Goal: Navigation & Orientation: Find specific page/section

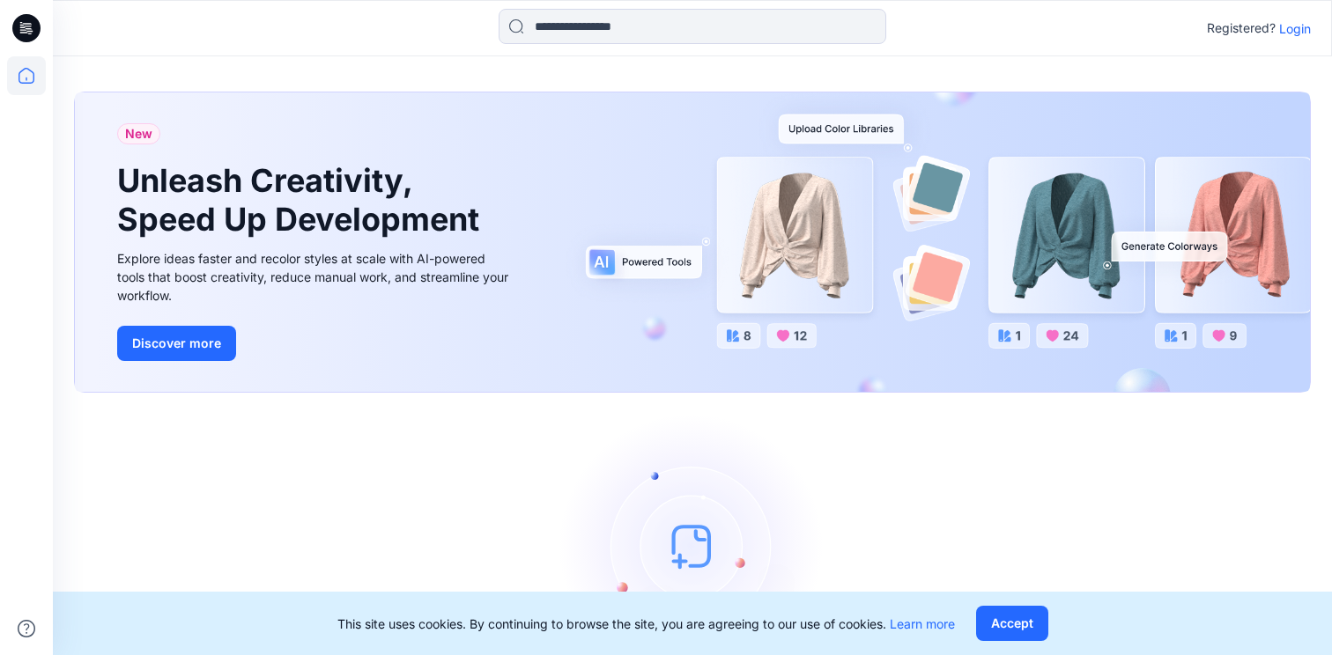
click at [1298, 27] on p "Login" at bounding box center [1295, 28] width 32 height 18
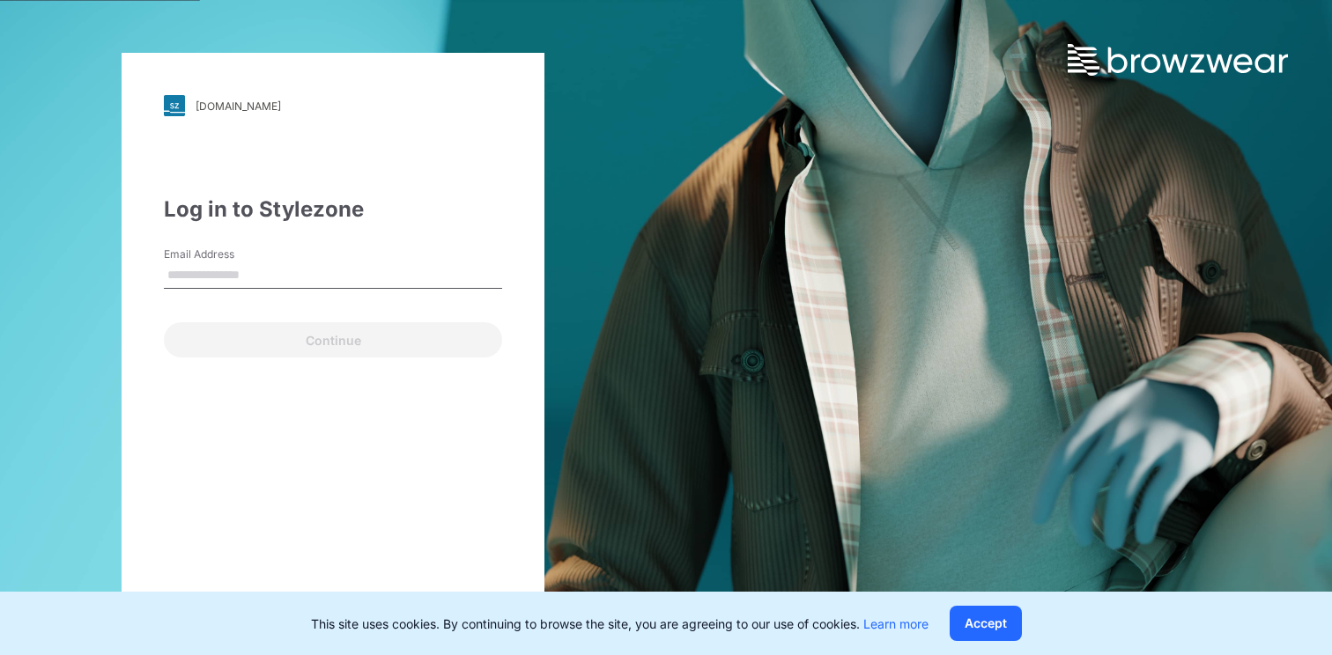
click at [254, 277] on input "Email Address" at bounding box center [333, 276] width 338 height 26
type input "**********"
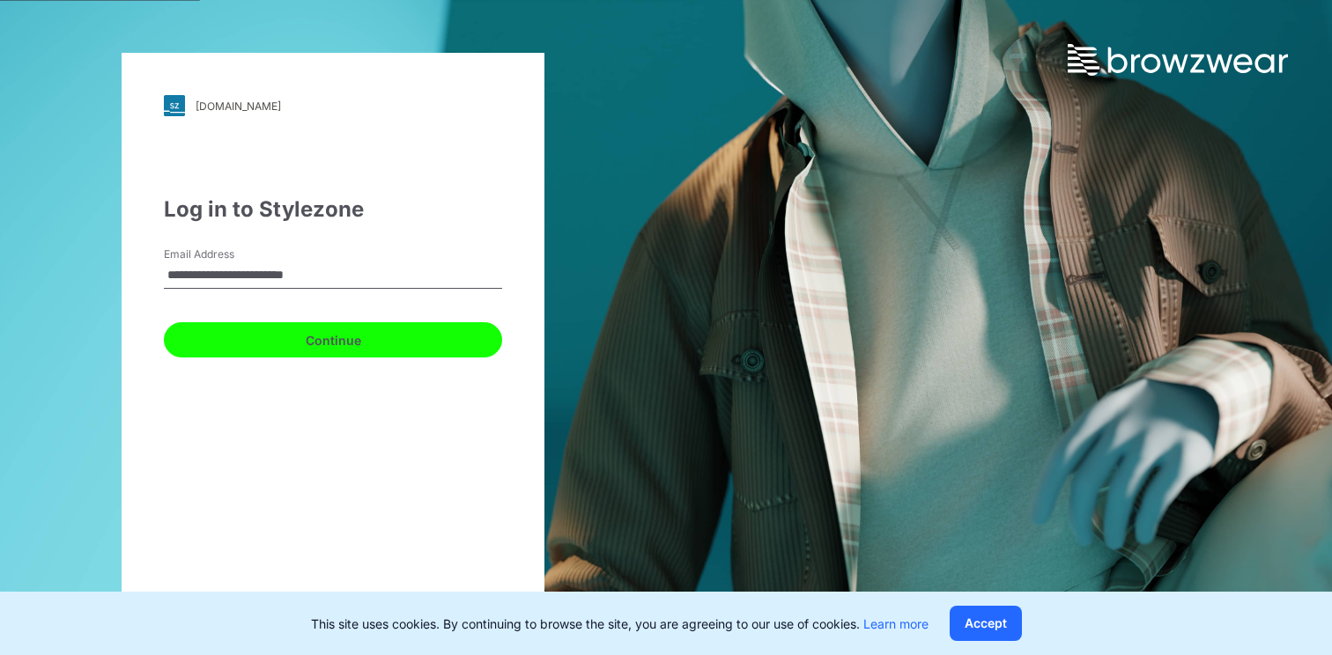
click at [298, 340] on button "Continue" at bounding box center [333, 339] width 338 height 35
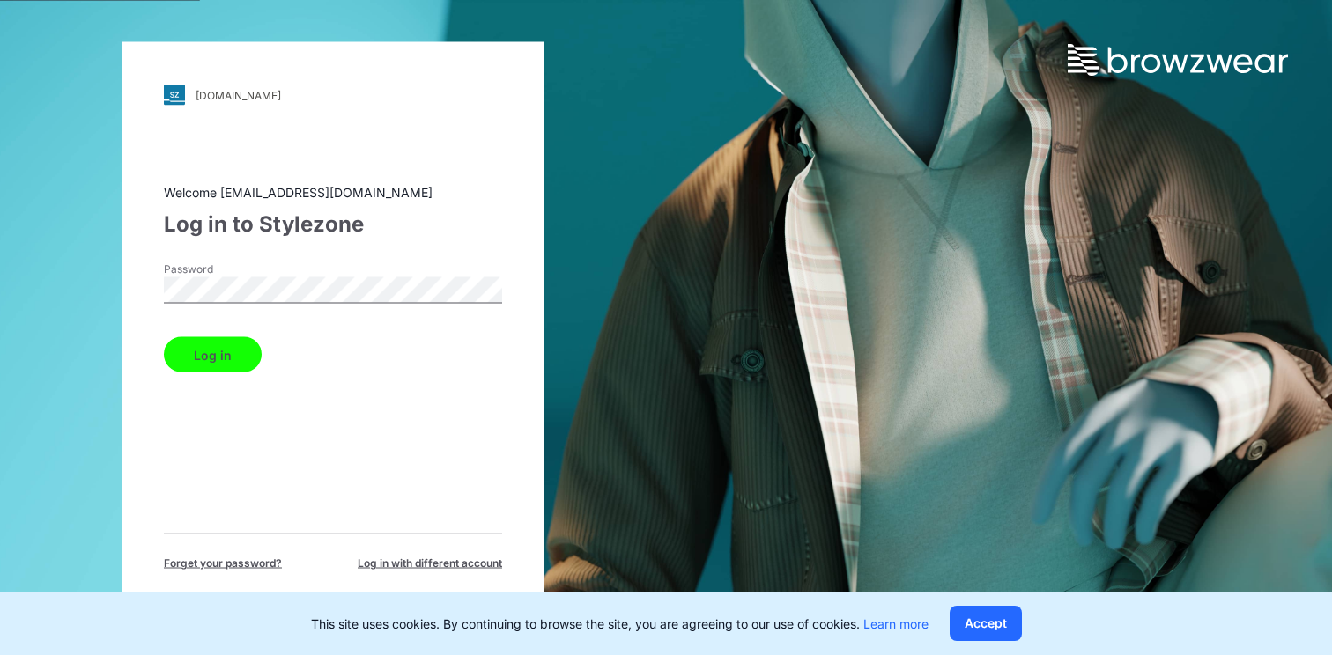
click at [210, 359] on button "Log in" at bounding box center [213, 354] width 98 height 35
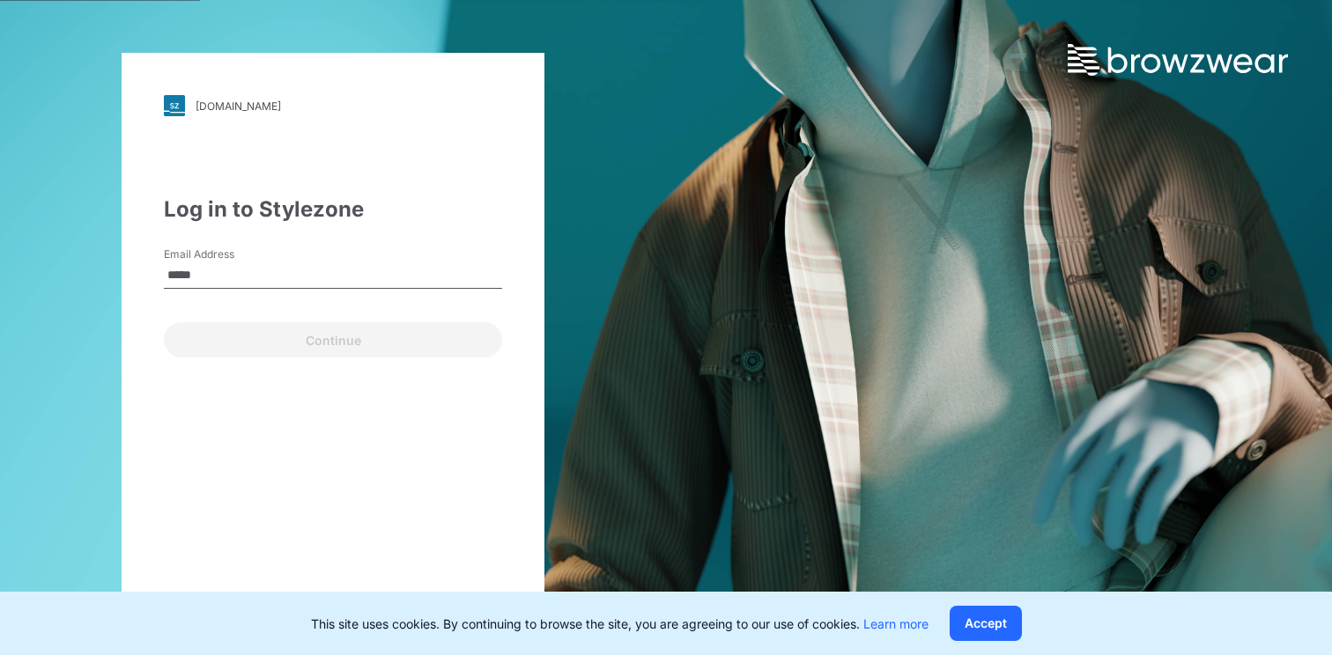
type input "**********"
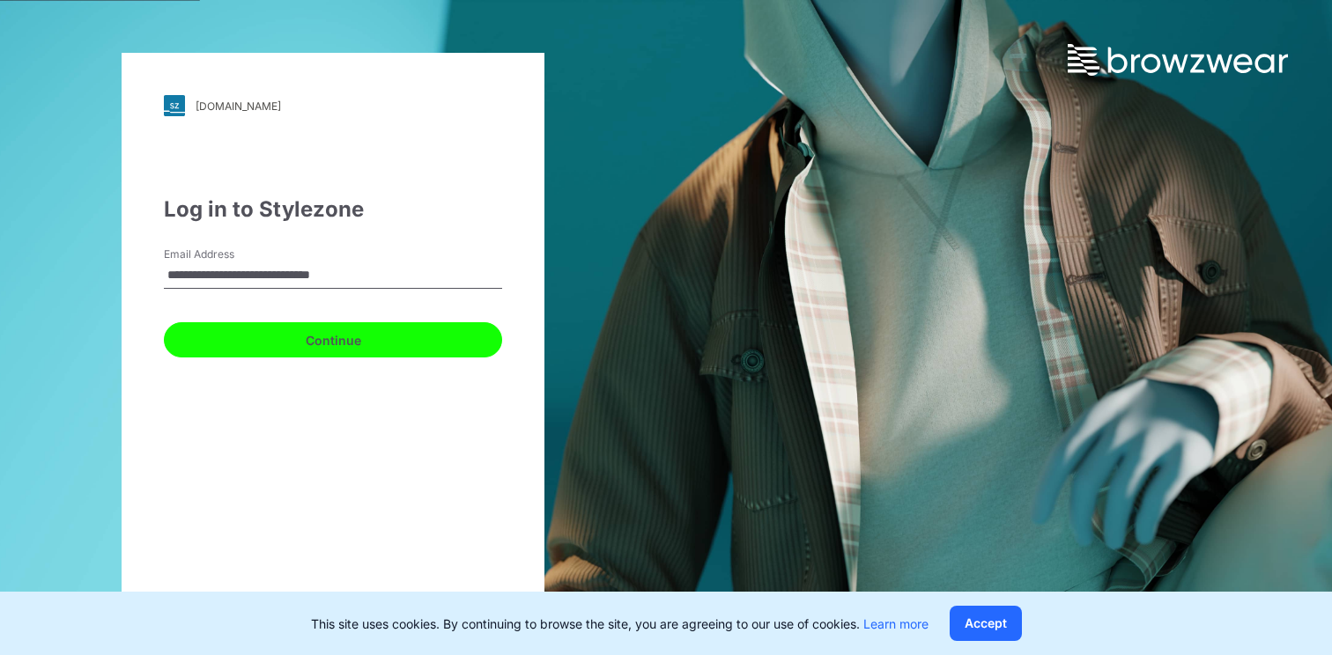
click at [367, 344] on button "Continue" at bounding box center [333, 339] width 338 height 35
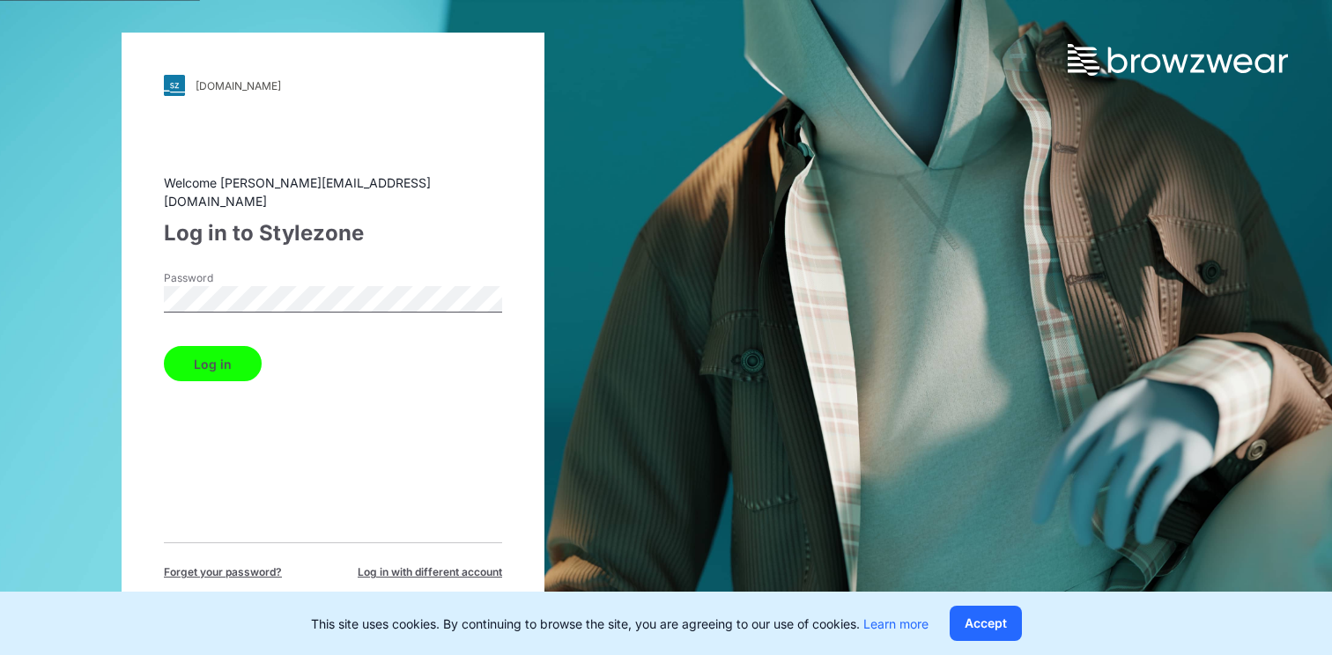
click at [211, 359] on button "Log in" at bounding box center [213, 363] width 98 height 35
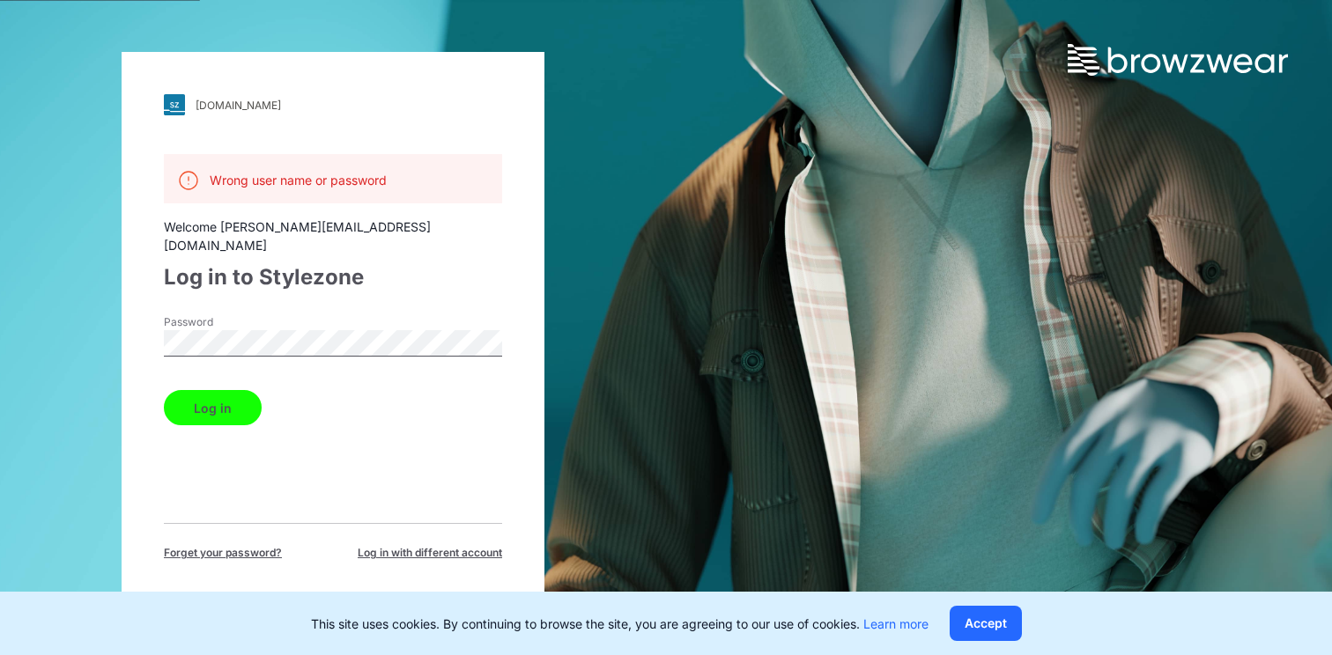
click at [164, 390] on button "Log in" at bounding box center [213, 407] width 98 height 35
click at [232, 396] on button "Log in" at bounding box center [213, 407] width 98 height 35
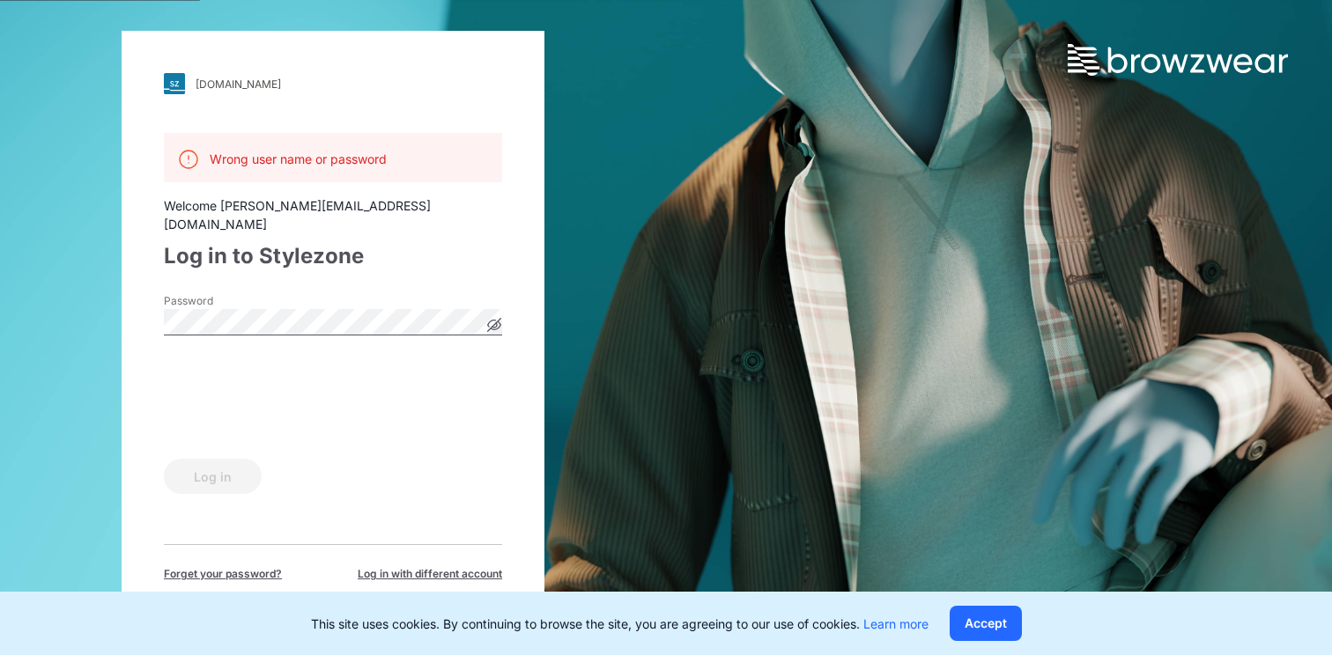
click at [267, 328] on div "Password" at bounding box center [333, 319] width 338 height 53
click at [226, 463] on button "Log in" at bounding box center [213, 476] width 98 height 35
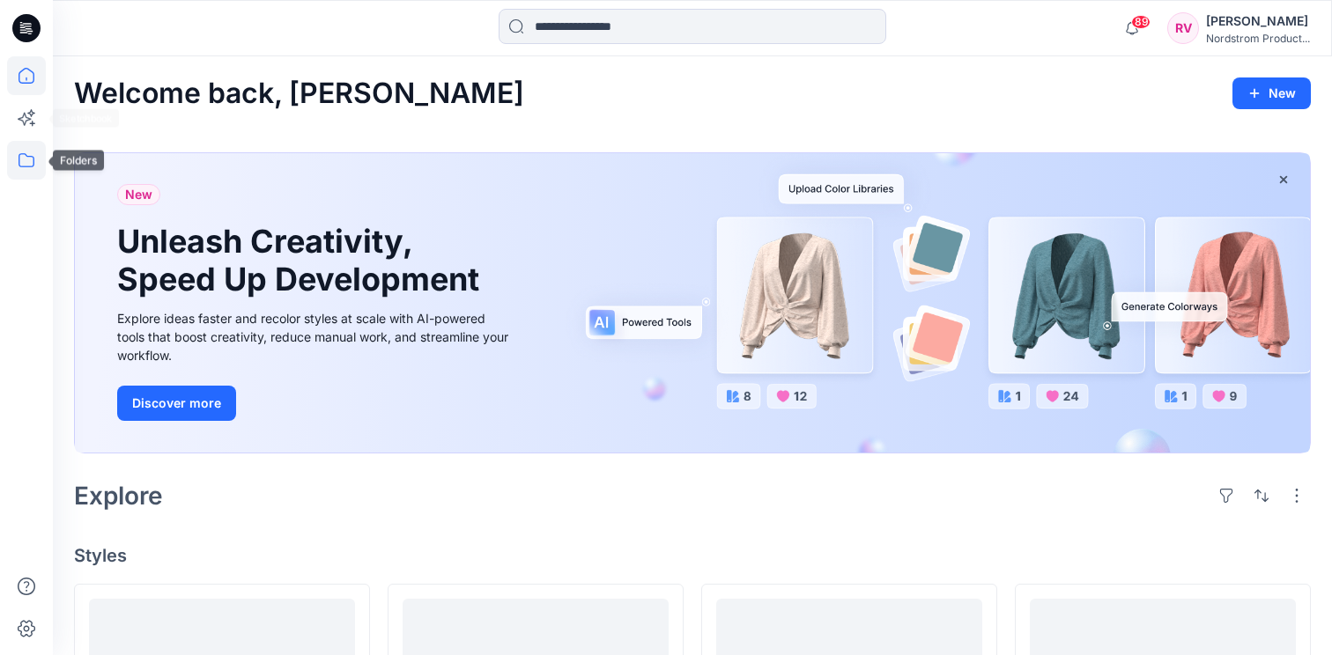
click at [23, 158] on icon at bounding box center [26, 160] width 39 height 39
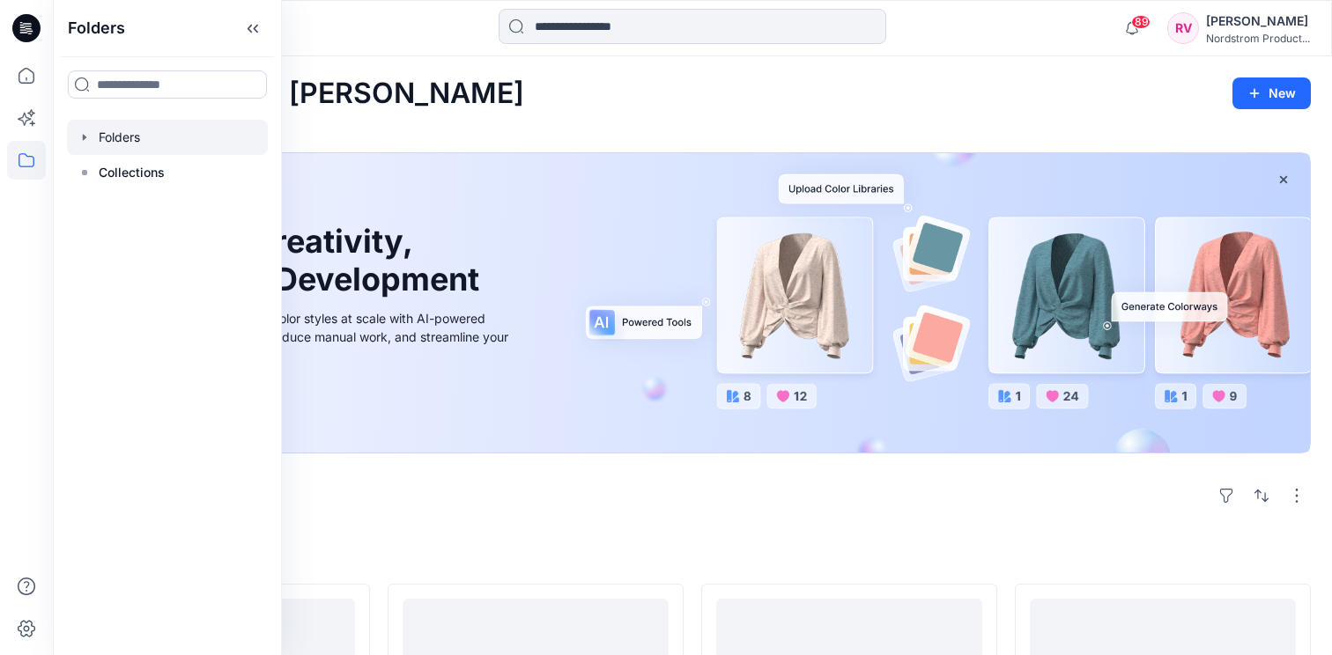
click at [123, 144] on div at bounding box center [167, 137] width 201 height 35
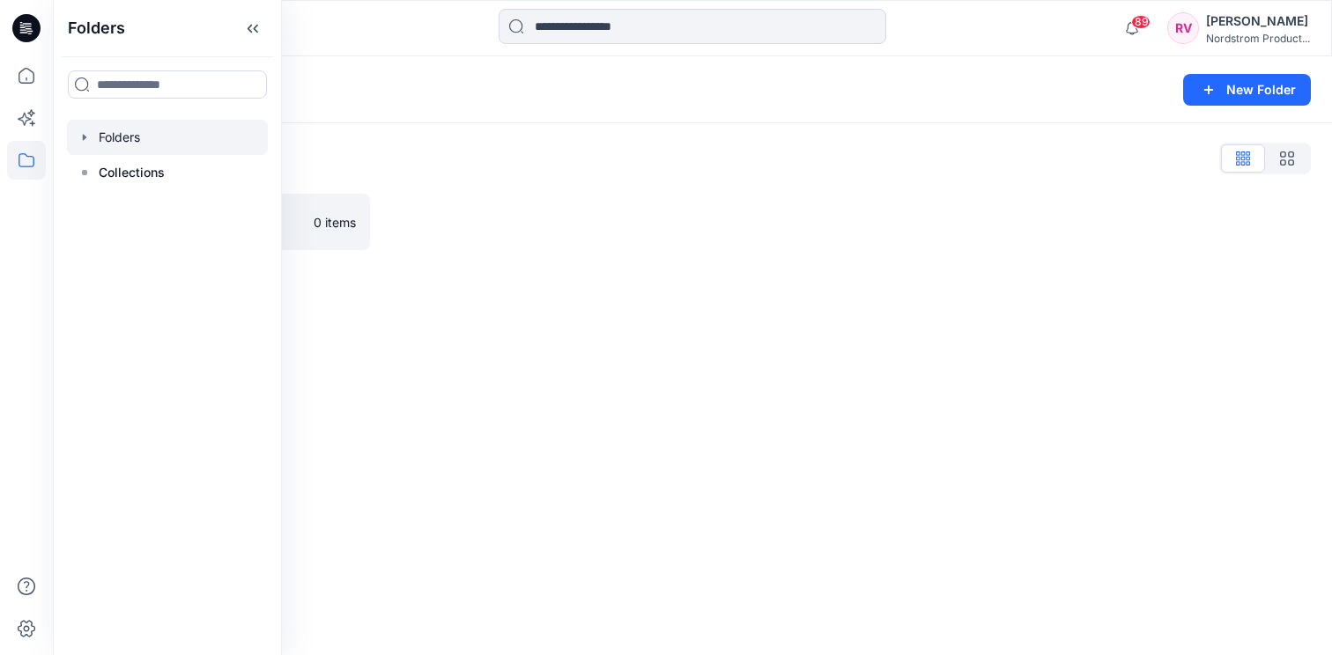
click at [501, 75] on div "Folders New Folder" at bounding box center [692, 89] width 1279 height 67
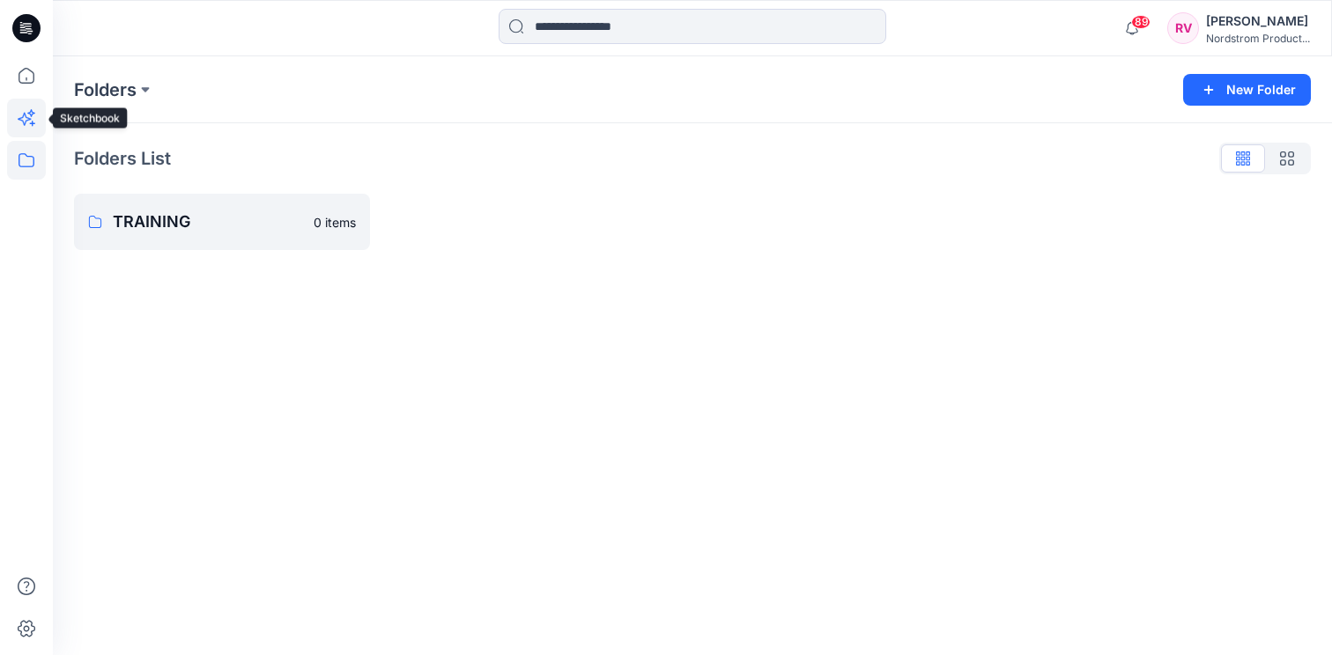
click at [28, 116] on icon at bounding box center [26, 118] width 39 height 39
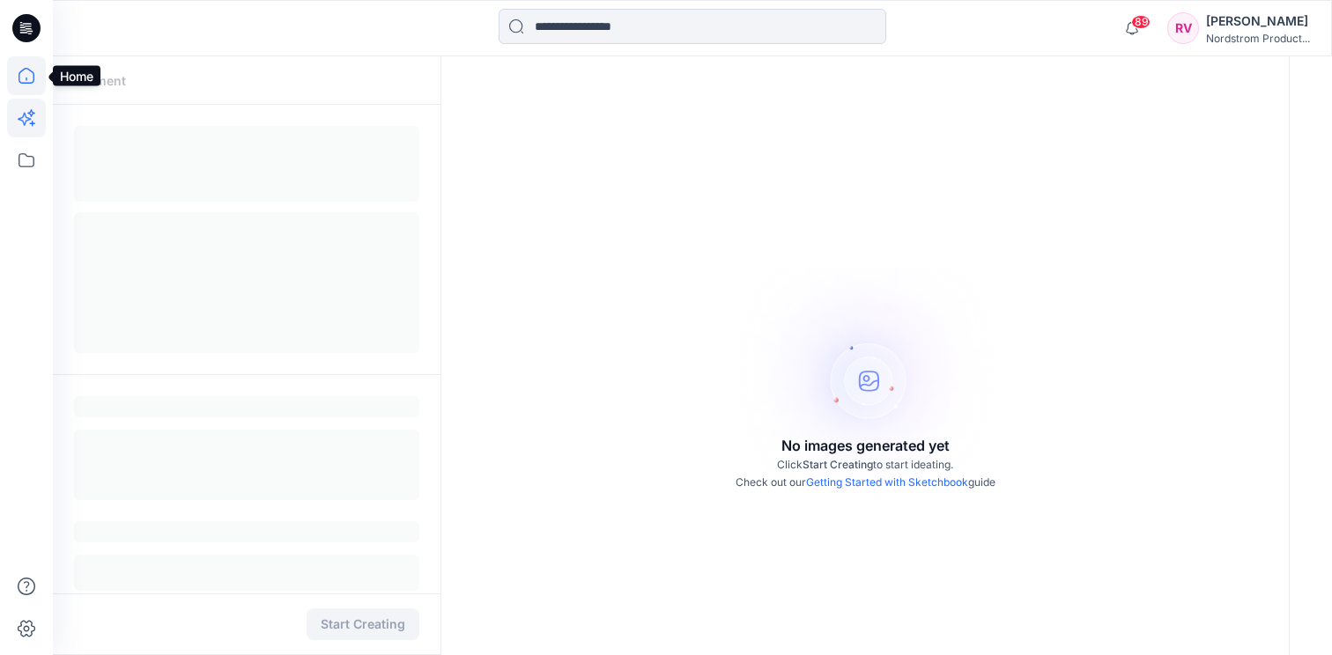
click at [30, 75] on icon at bounding box center [26, 75] width 39 height 39
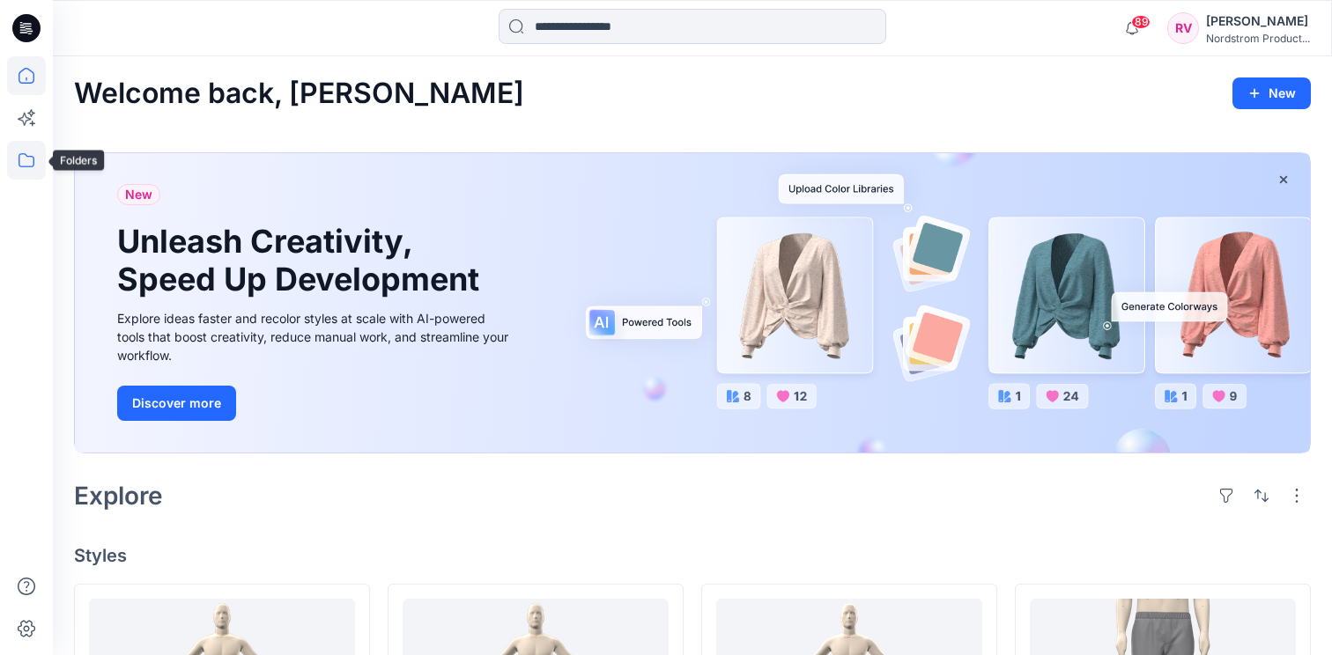
click at [26, 167] on icon at bounding box center [26, 160] width 39 height 39
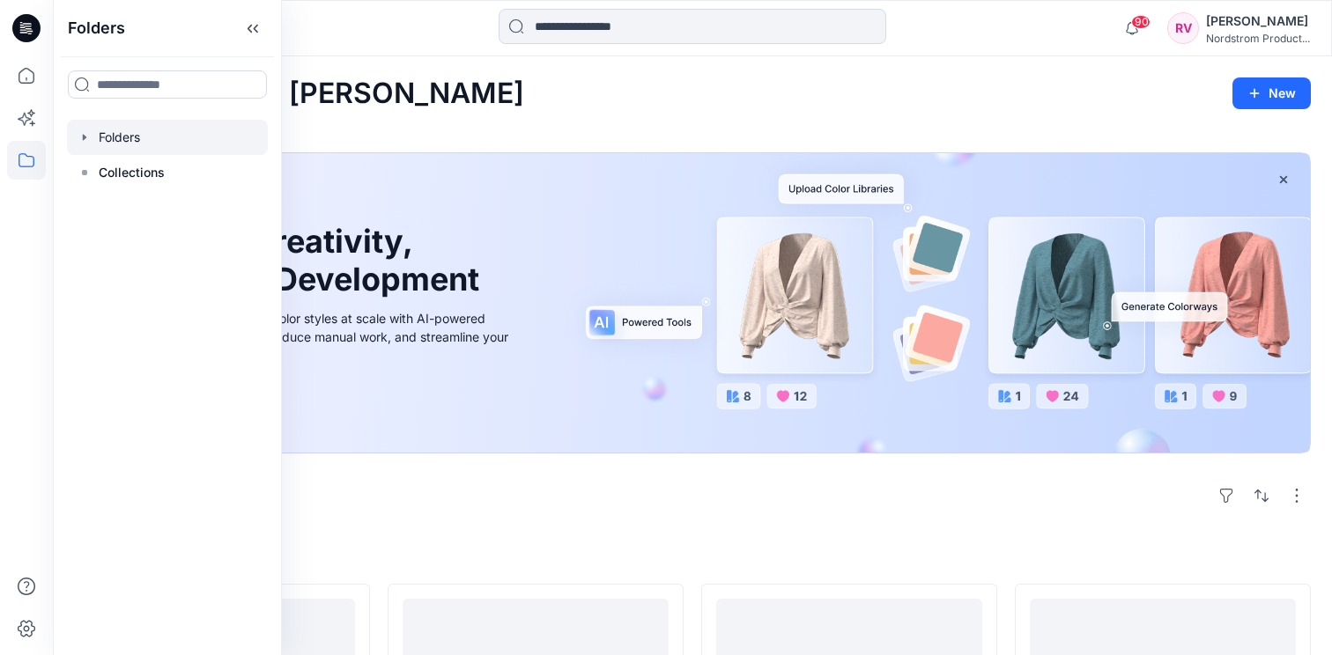
click at [132, 133] on div at bounding box center [167, 137] width 201 height 35
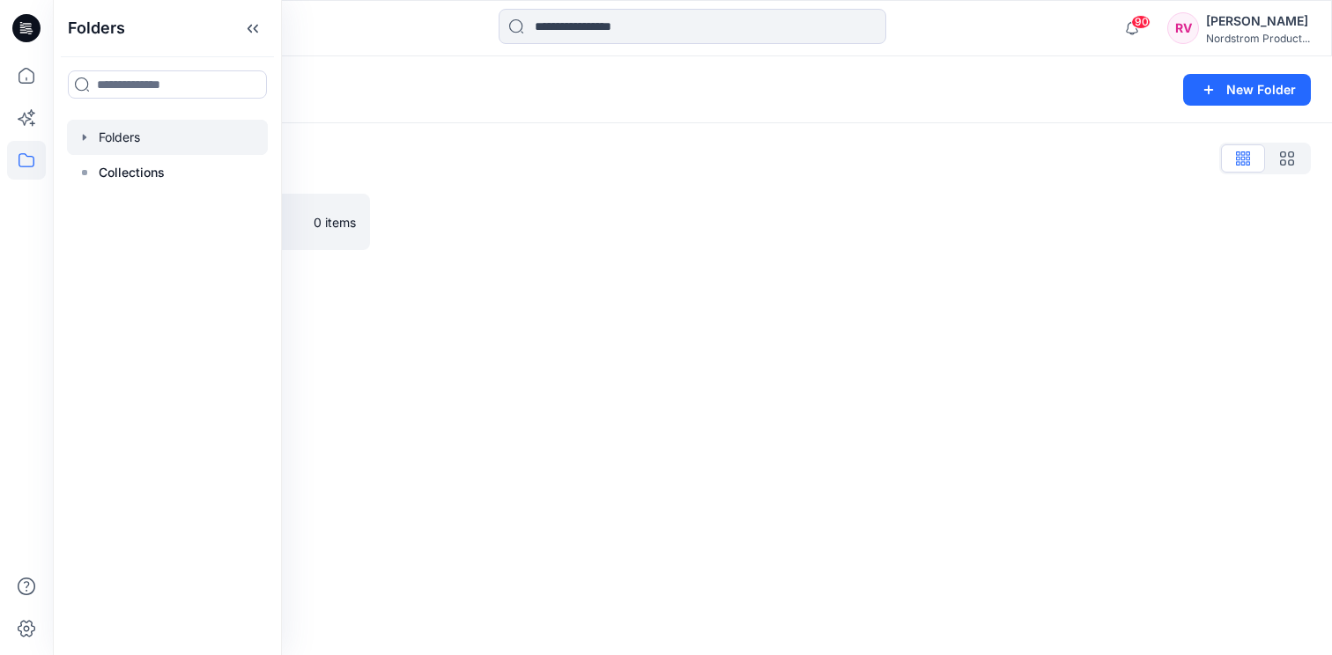
click at [815, 512] on div "Folders New Folder Folders List TRAINING 0 items" at bounding box center [692, 355] width 1279 height 599
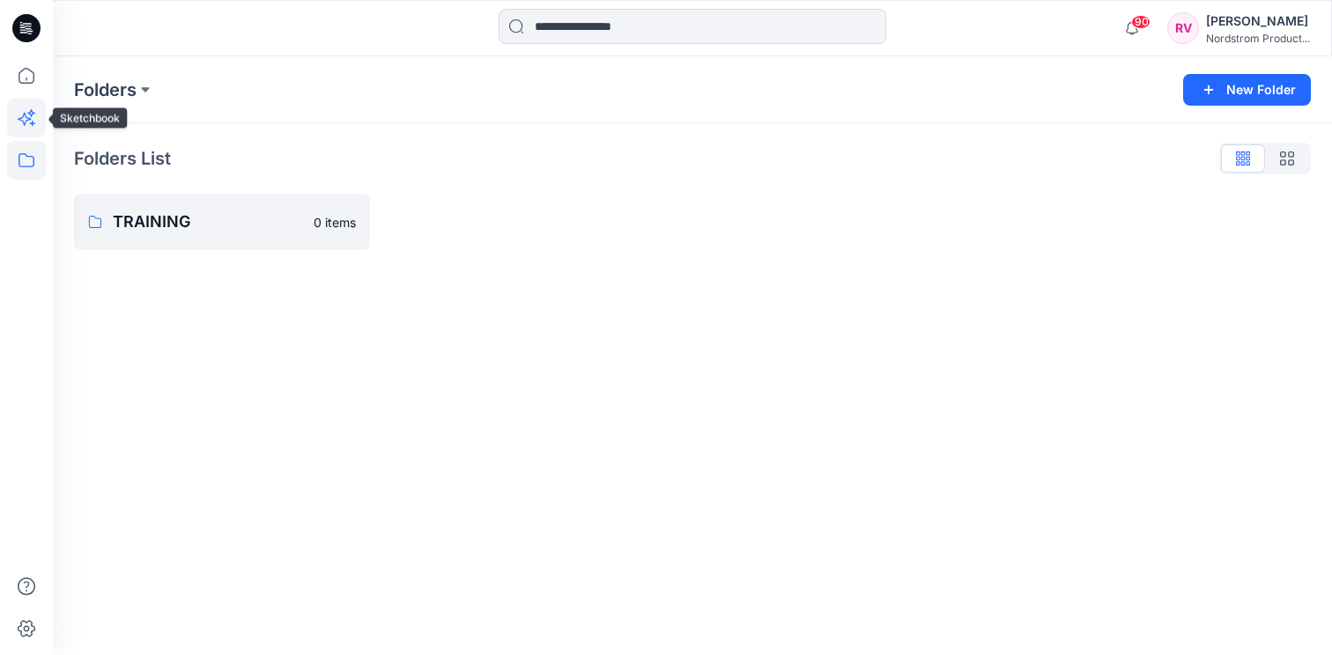
click at [26, 115] on icon at bounding box center [26, 118] width 39 height 39
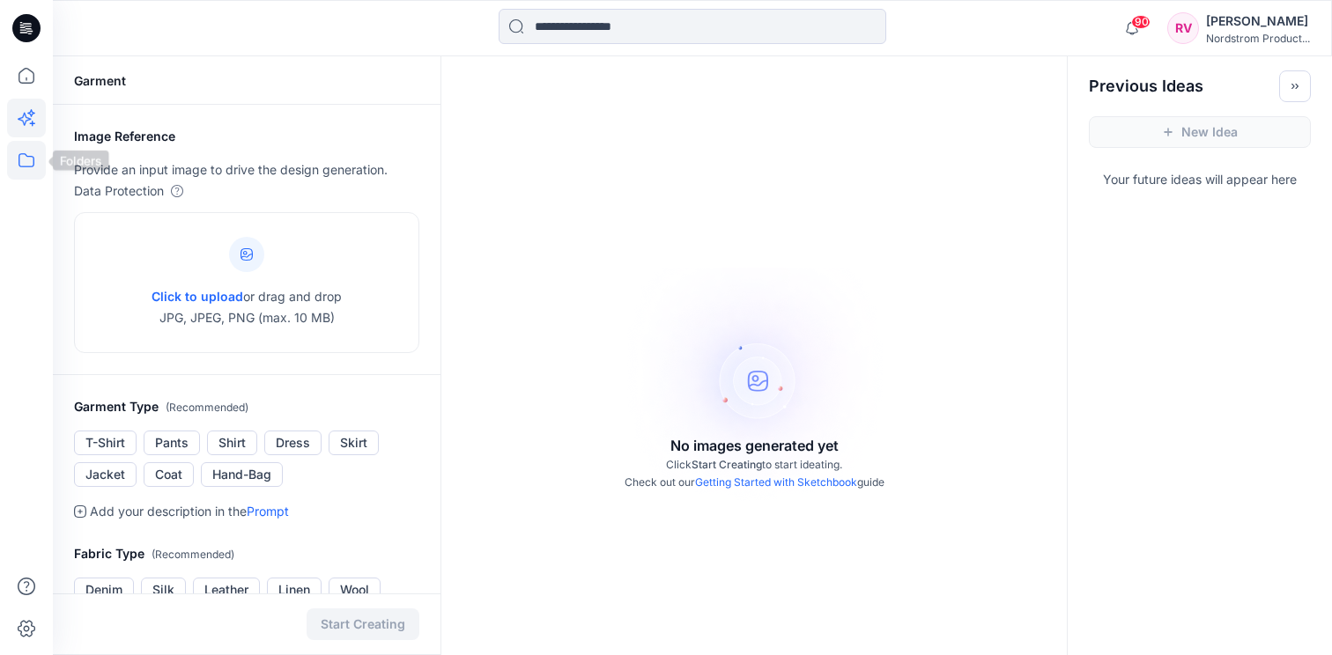
click at [26, 156] on icon at bounding box center [26, 160] width 16 height 14
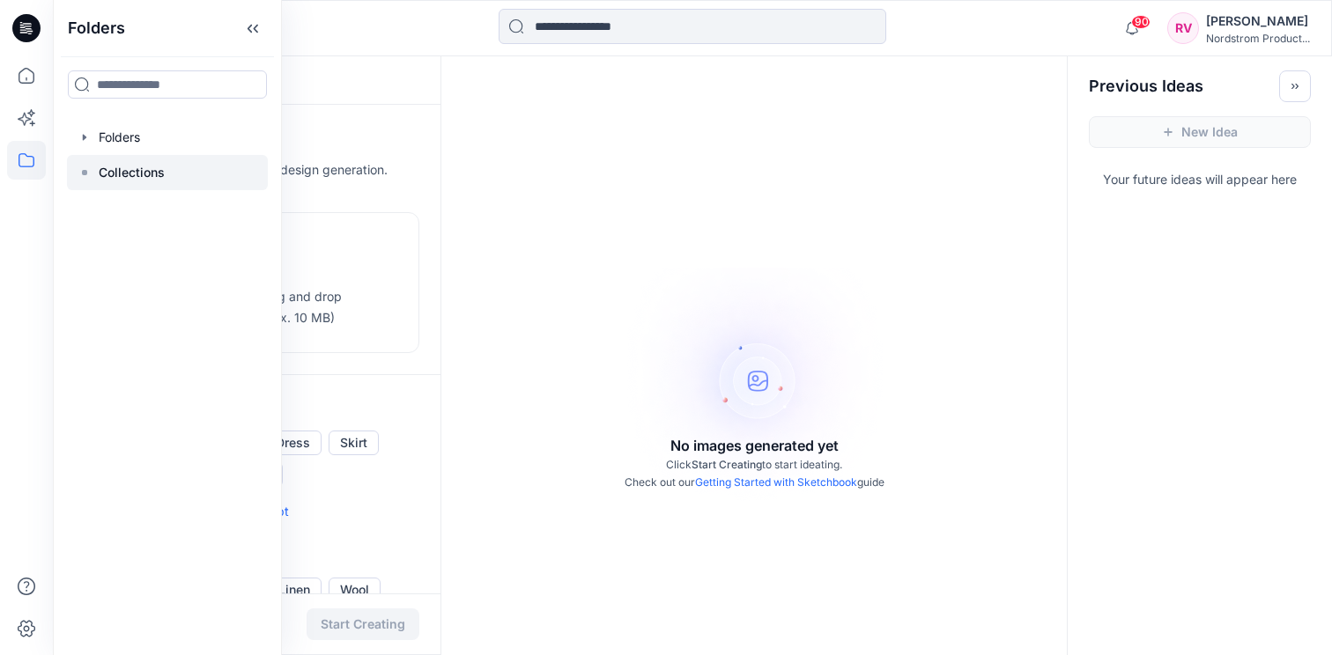
click at [122, 164] on p "Collections" at bounding box center [132, 172] width 66 height 21
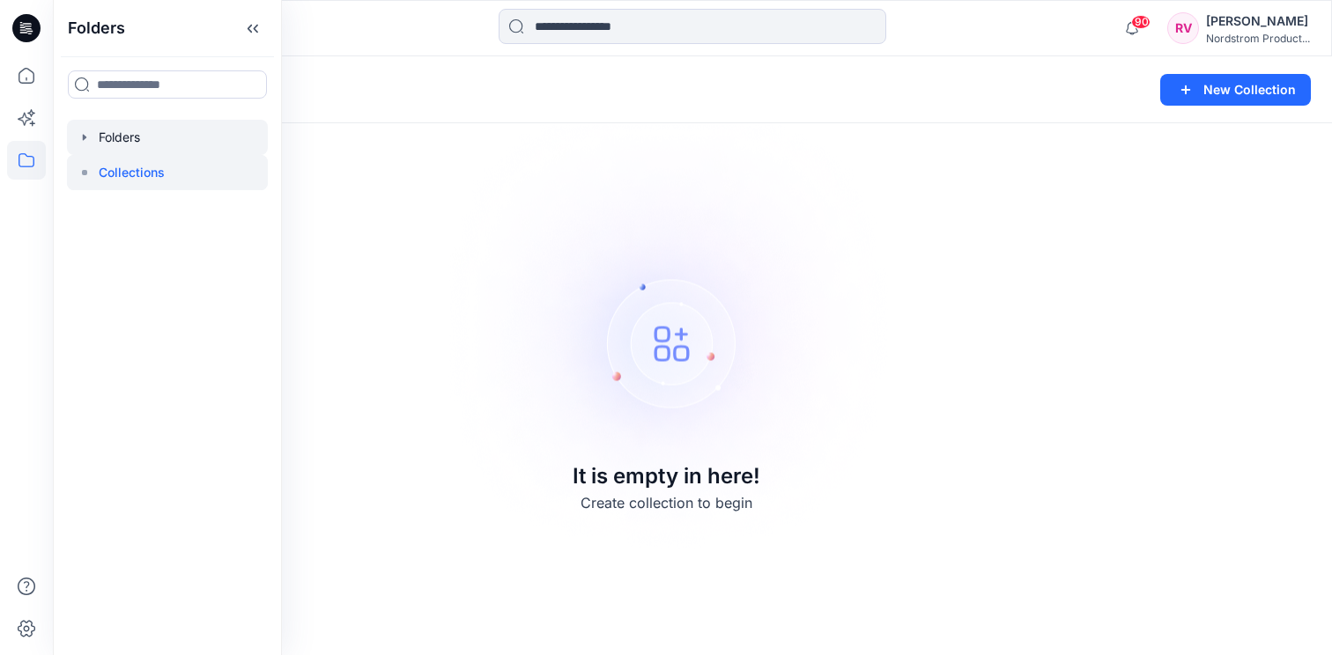
click at [142, 133] on div at bounding box center [167, 137] width 201 height 35
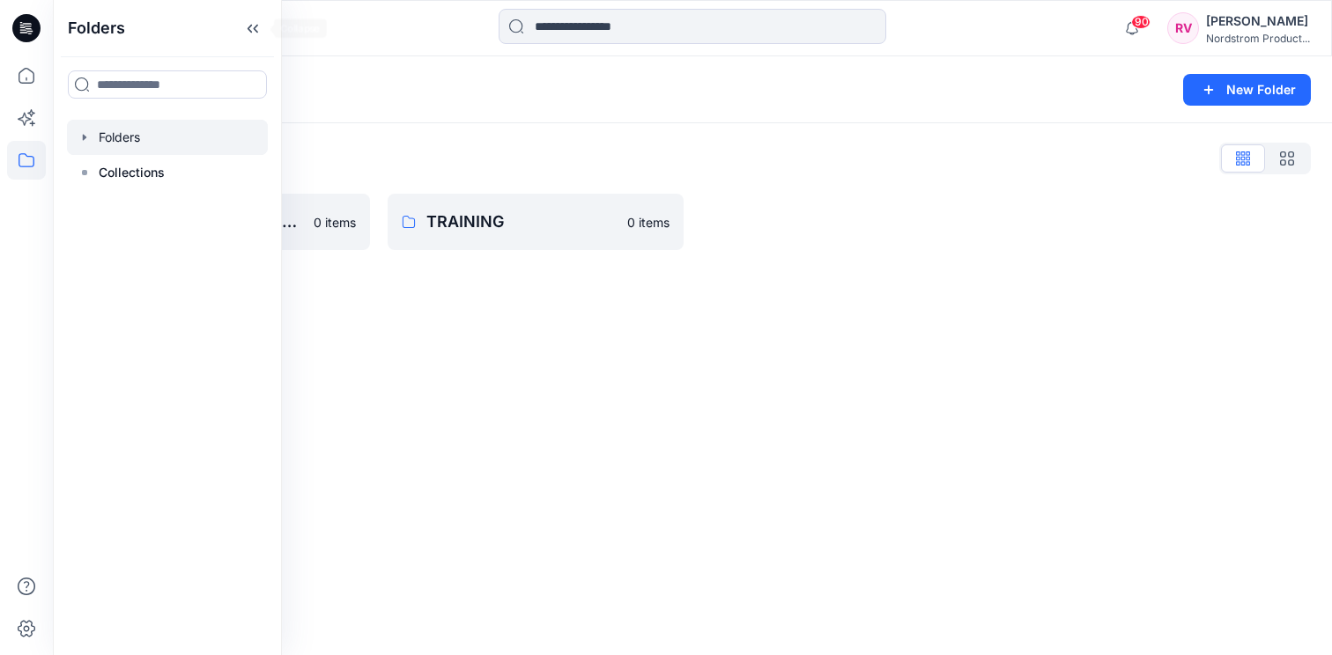
click at [520, 169] on div "Folders List" at bounding box center [692, 158] width 1237 height 28
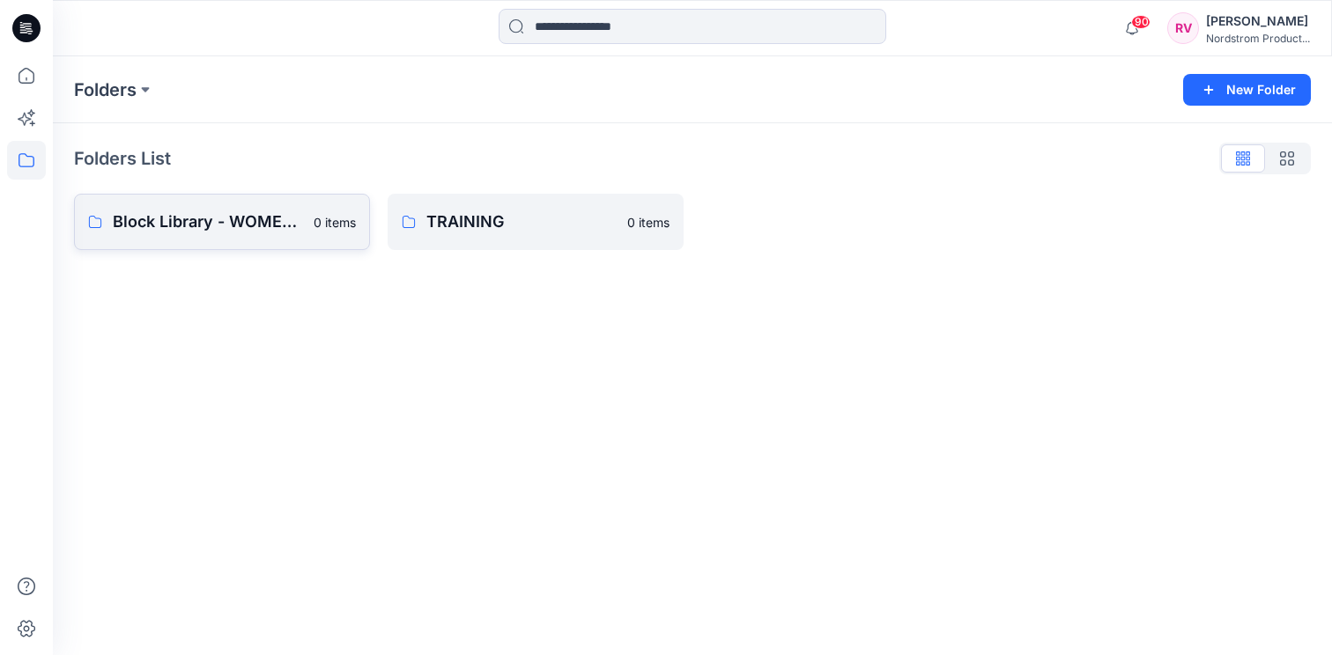
click at [231, 238] on link "Block Library - WOMENS 0 items" at bounding box center [222, 222] width 296 height 56
